Goal: Task Accomplishment & Management: Manage account settings

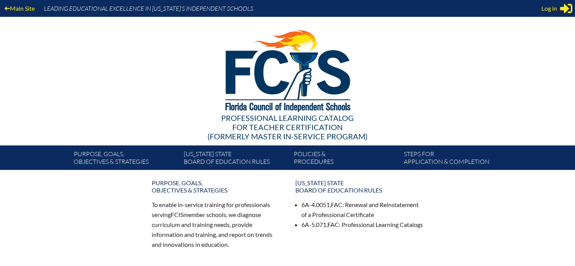
click at [550, 5] on span "Log in" at bounding box center [550, 8] width 16 height 9
type input "[EMAIL_ADDRESS][DOMAIN_NAME]"
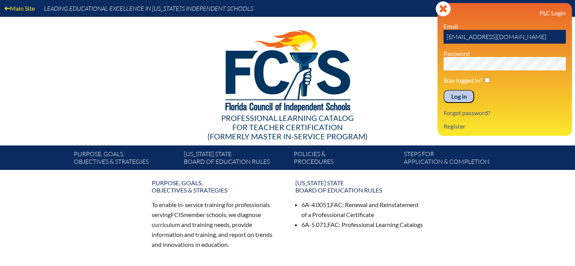
click at [457, 95] on input "Log in" at bounding box center [459, 96] width 31 height 13
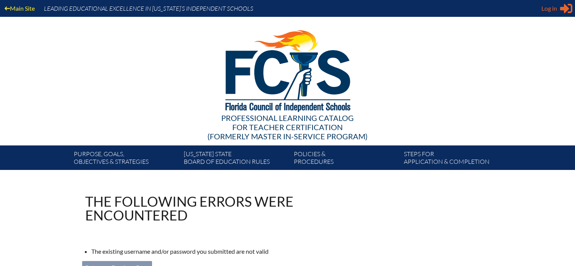
type input "[EMAIL_ADDRESS][DOMAIN_NAME]"
click at [551, 4] on span "Log in" at bounding box center [550, 8] width 16 height 9
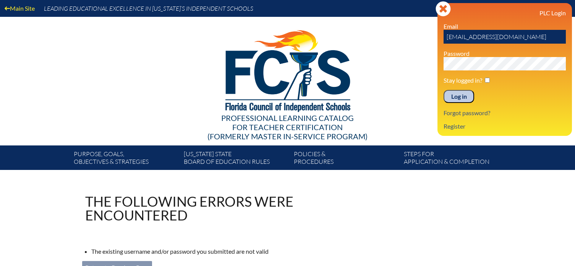
click at [463, 97] on input "Log in" at bounding box center [459, 96] width 31 height 13
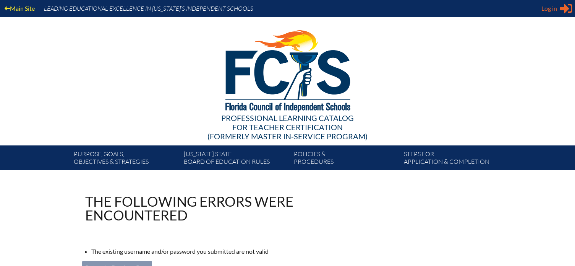
type input "[EMAIL_ADDRESS][DOMAIN_NAME]"
click at [556, 5] on span "Log in" at bounding box center [550, 8] width 16 height 9
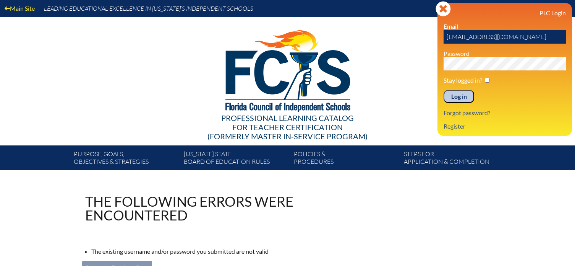
click at [417, 67] on div "Main Site Leading Educational Excellence in Florida’s Independent Schools Profe…" at bounding box center [287, 85] width 575 height 170
click at [461, 97] on input "Log in" at bounding box center [459, 96] width 31 height 13
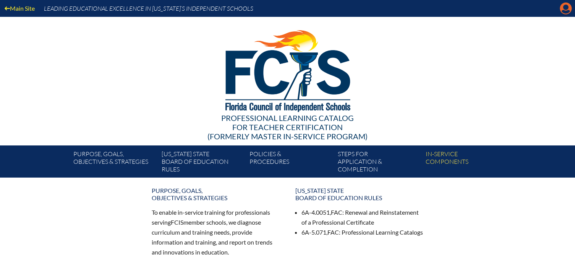
click at [562, 9] on icon at bounding box center [566, 9] width 12 height 12
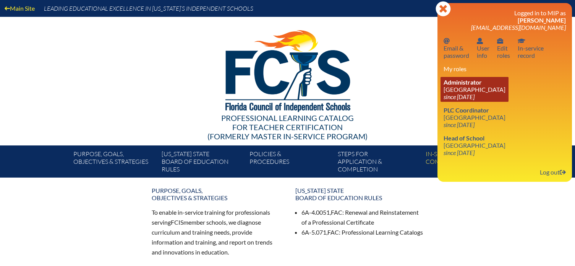
click at [491, 95] on link "Administrator Saddlebrook Preparatory School since 2016 Jul 15" at bounding box center [475, 89] width 68 height 25
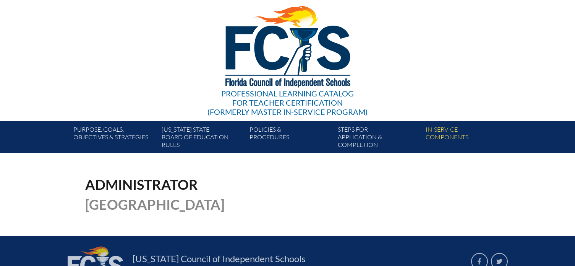
scroll to position [16, 0]
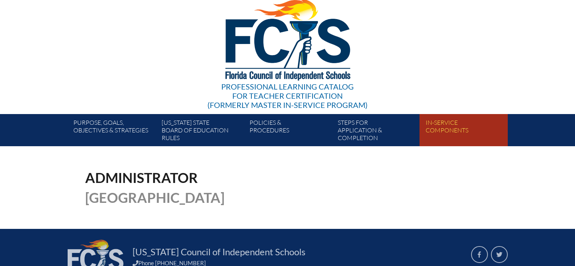
click at [437, 145] on link "In-service components" at bounding box center [467, 131] width 88 height 29
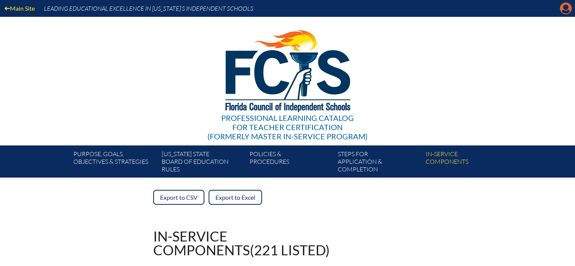
click at [567, 7] on icon "Manage account" at bounding box center [566, 8] width 12 height 12
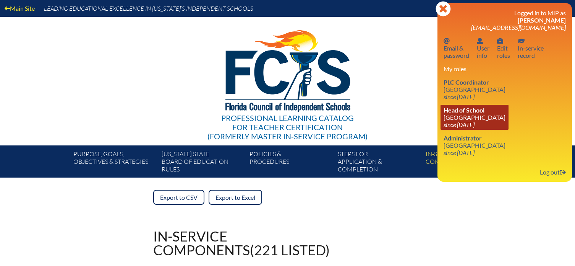
click at [482, 120] on link "Head of School Saddlebrook Preparatory School since 2018 Jun 22" at bounding box center [475, 117] width 68 height 25
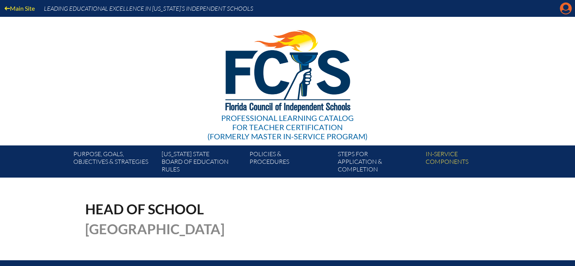
click at [560, 9] on icon at bounding box center [566, 9] width 12 height 12
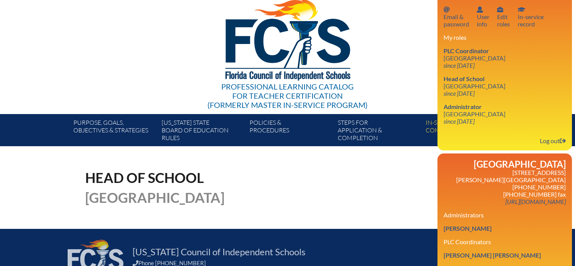
scroll to position [118, 0]
click at [495, 223] on link "Deanna Lorraine Garrett" at bounding box center [468, 228] width 54 height 10
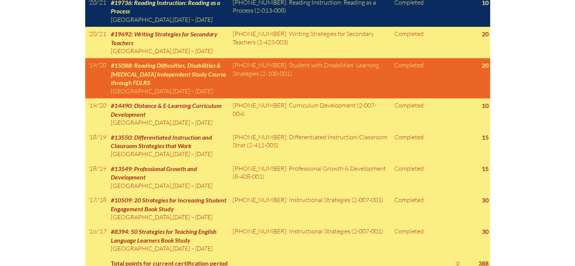
scroll to position [994, 0]
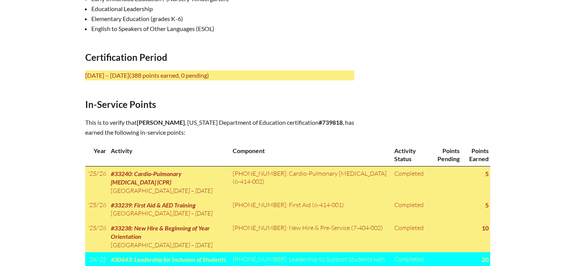
scroll to position [306, 0]
